Goal: Check status: Verify the current state of an ongoing process or item

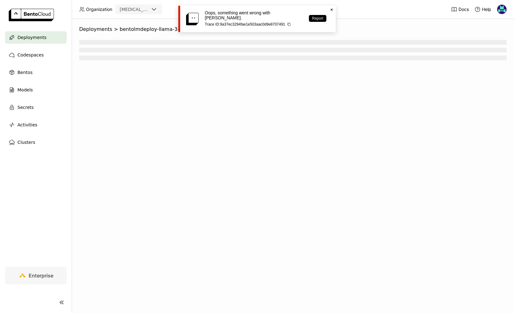
click at [42, 39] on span "Deployments" at bounding box center [31, 37] width 29 height 7
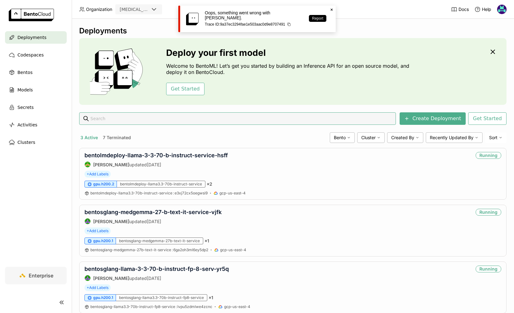
scroll to position [17, 0]
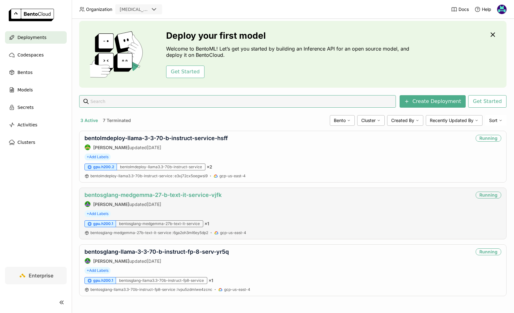
click at [217, 195] on link "bentosglang-medgemma-27-b-text-it-service-vjfk" at bounding box center [152, 194] width 137 height 7
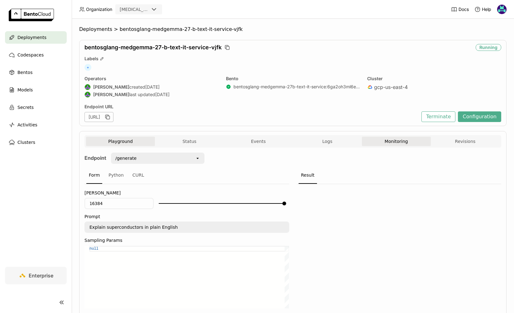
click at [406, 141] on button "Monitoring" at bounding box center [396, 141] width 69 height 9
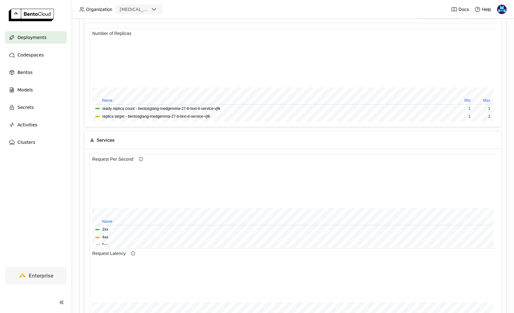
scroll to position [94, 407]
